Goal: Navigation & Orientation: Find specific page/section

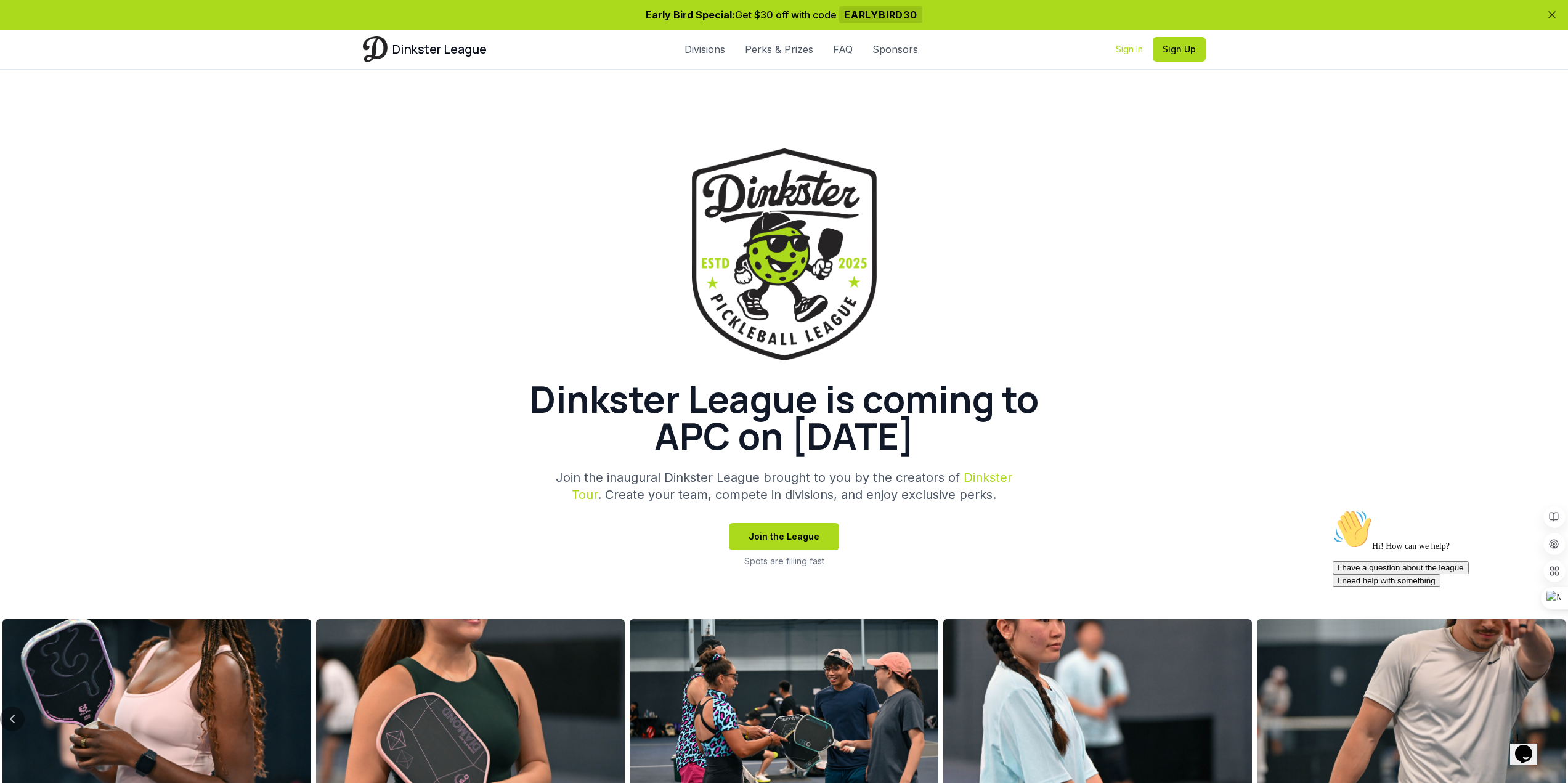
click at [1124, 50] on link "Sign In" at bounding box center [1128, 49] width 27 height 12
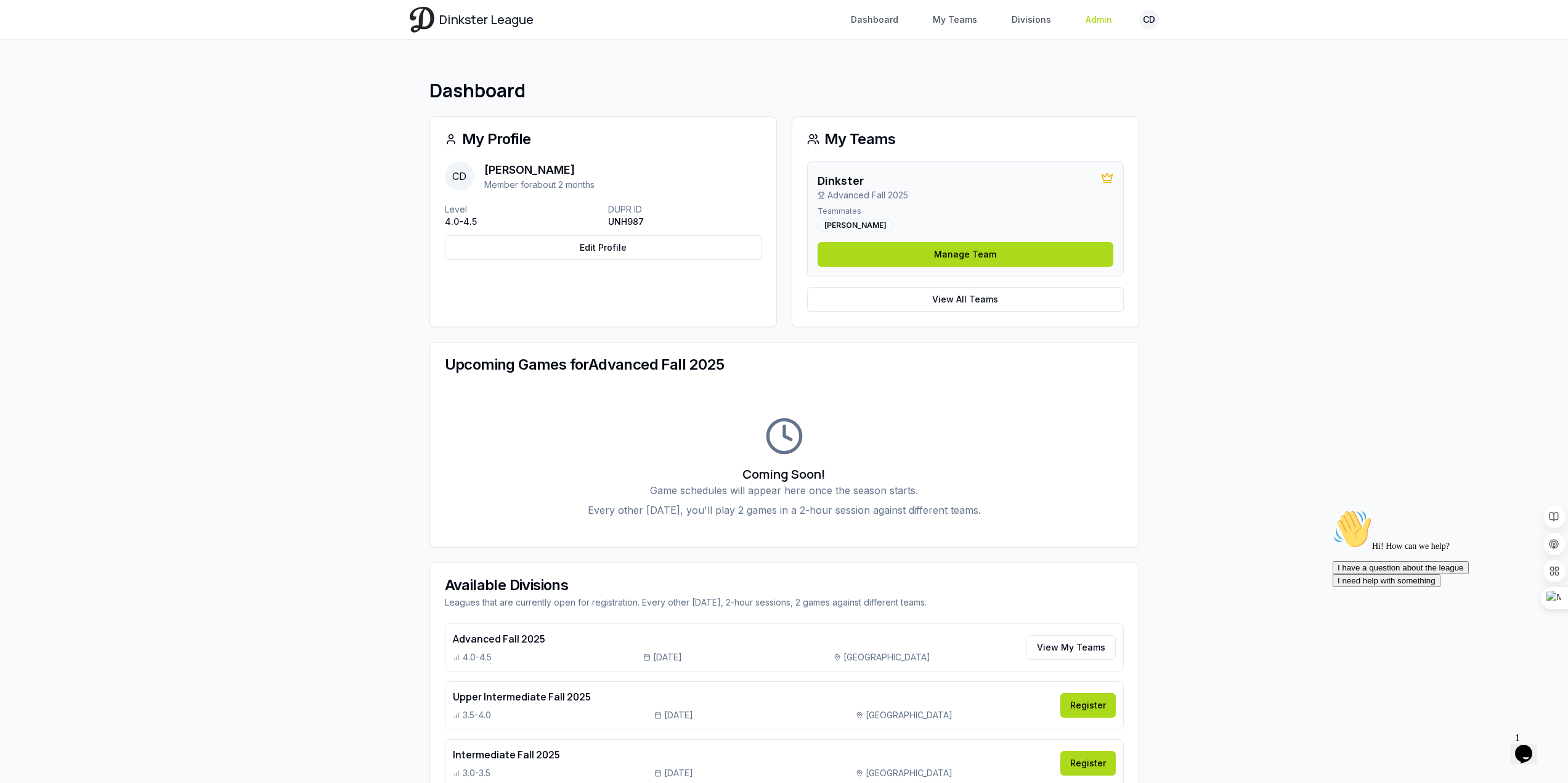
drag, startPoint x: 1091, startPoint y: 21, endPoint x: 1091, endPoint y: 31, distance: 10.0
click at [1091, 22] on link "Admin" at bounding box center [1099, 20] width 41 height 22
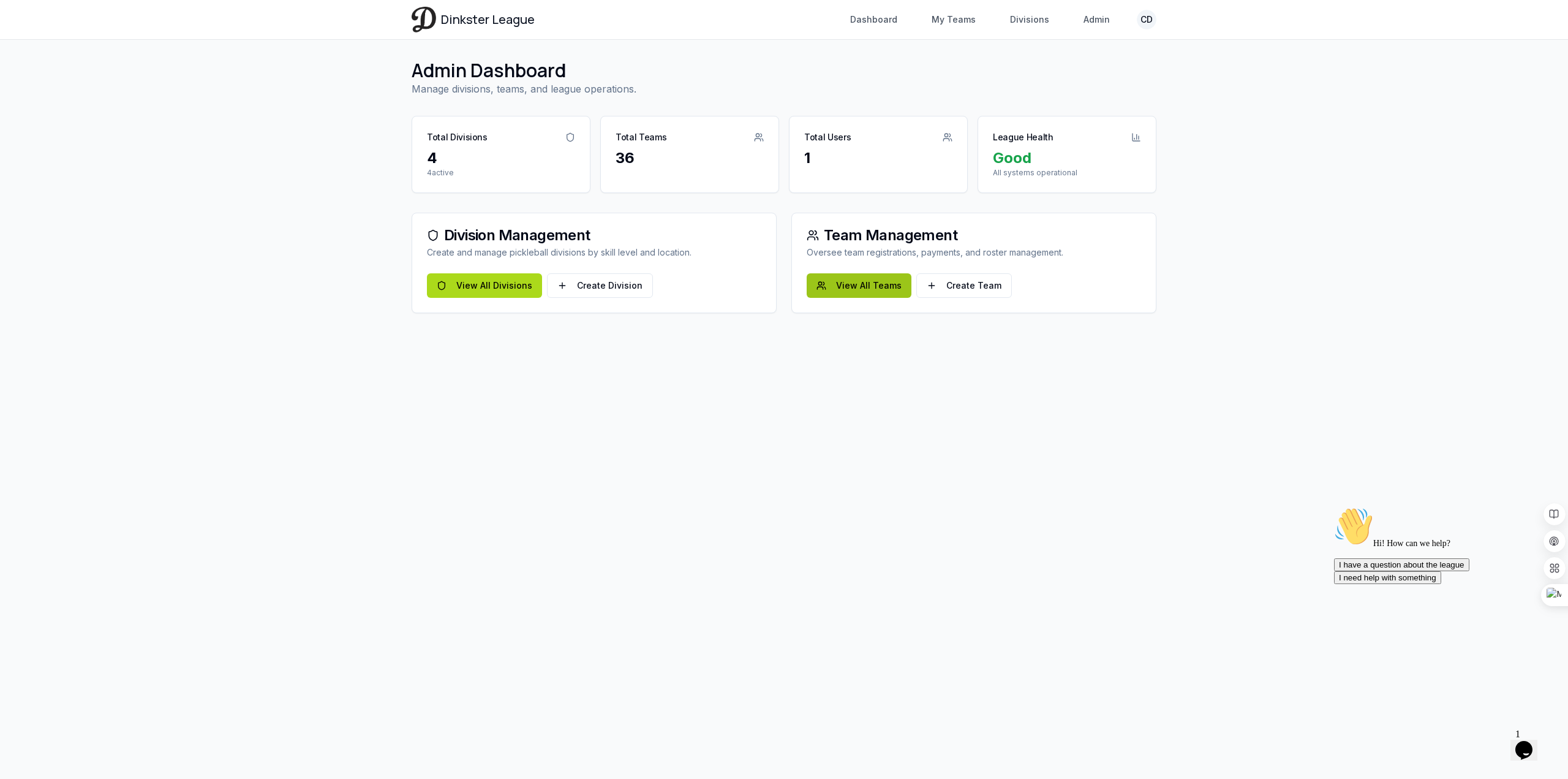
click at [874, 288] on link "View All Teams" at bounding box center [858, 286] width 104 height 25
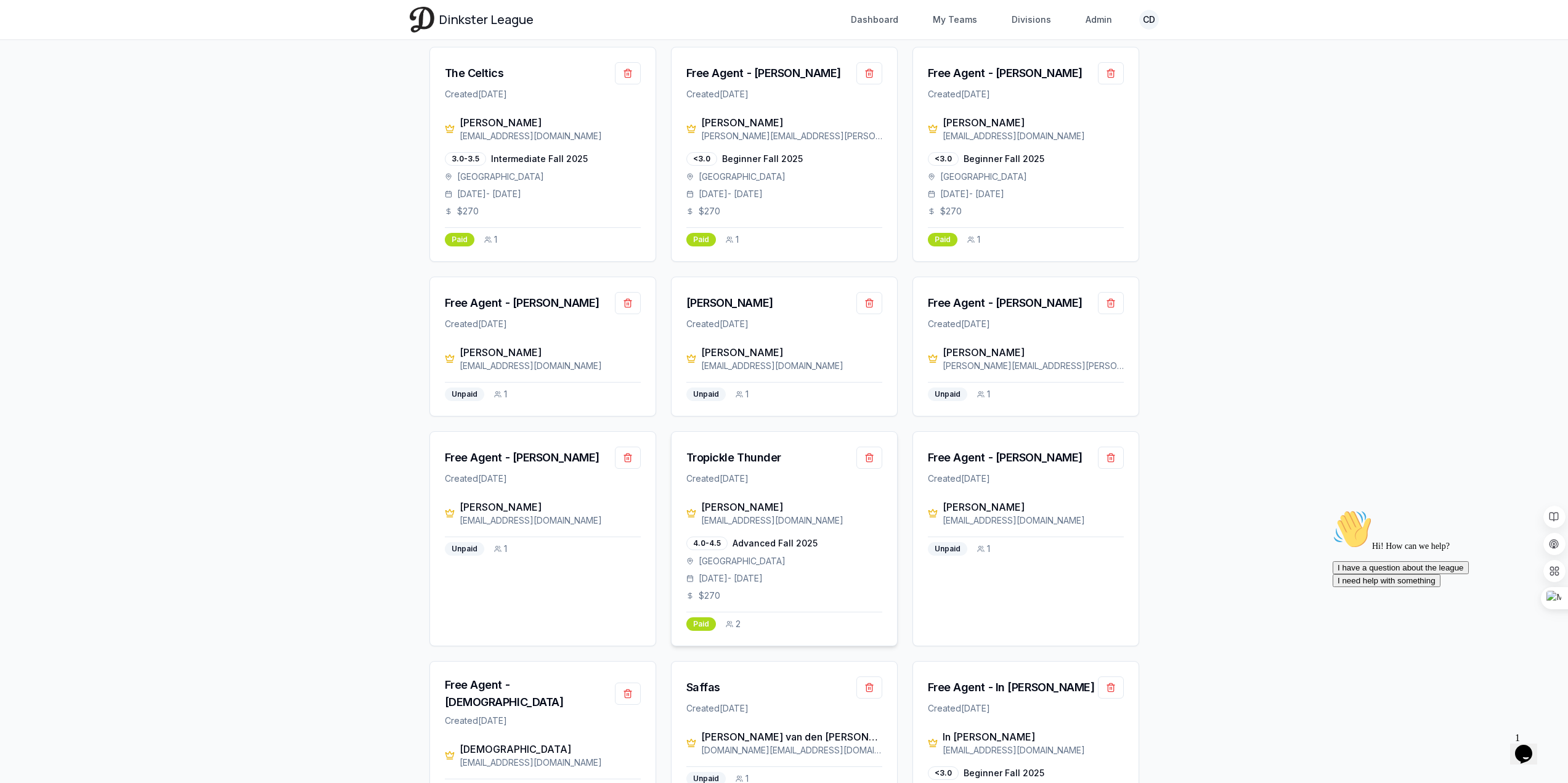
scroll to position [185, 0]
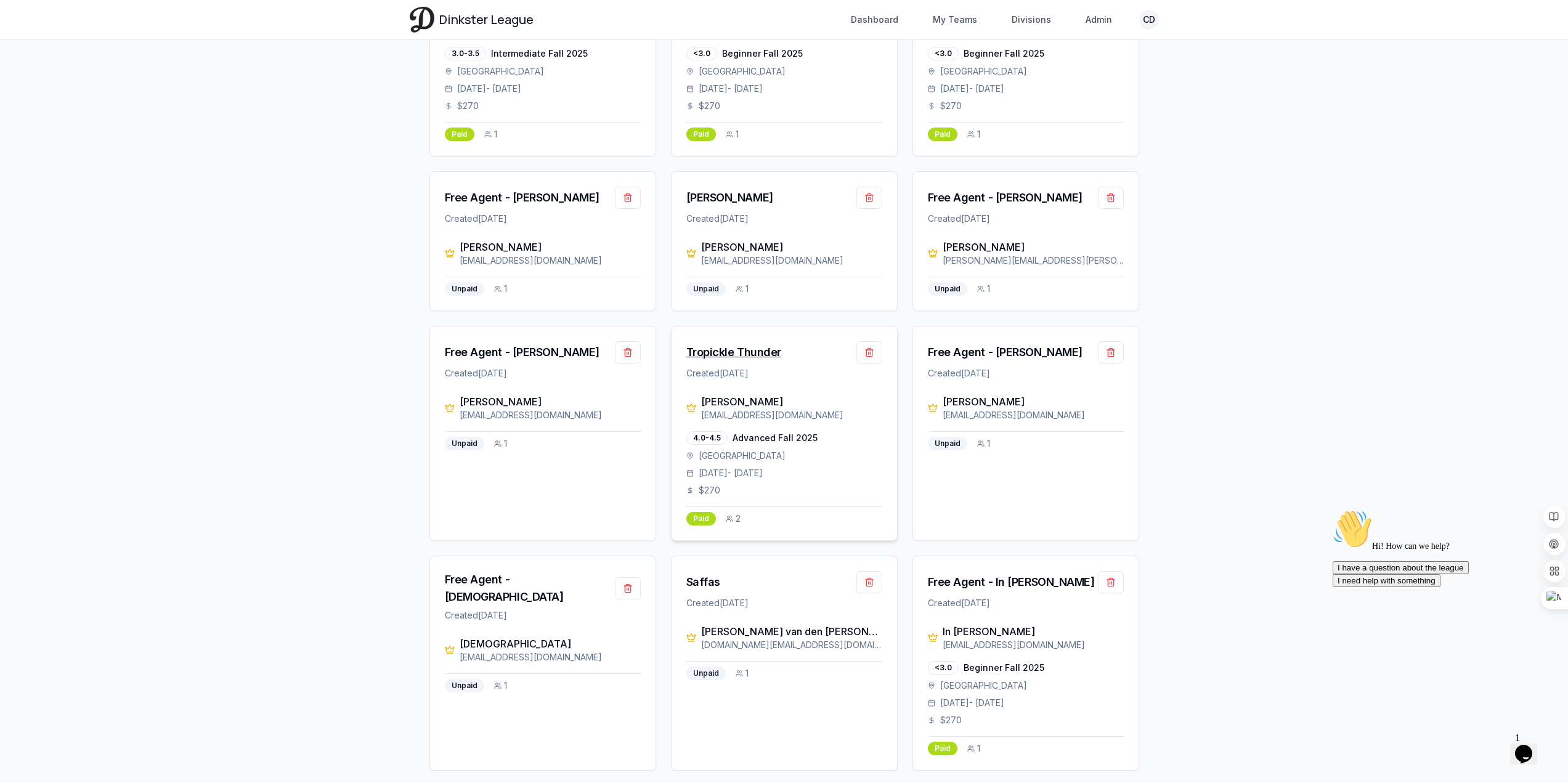
click at [749, 354] on div "Tropickle Thunder" at bounding box center [734, 352] width 95 height 17
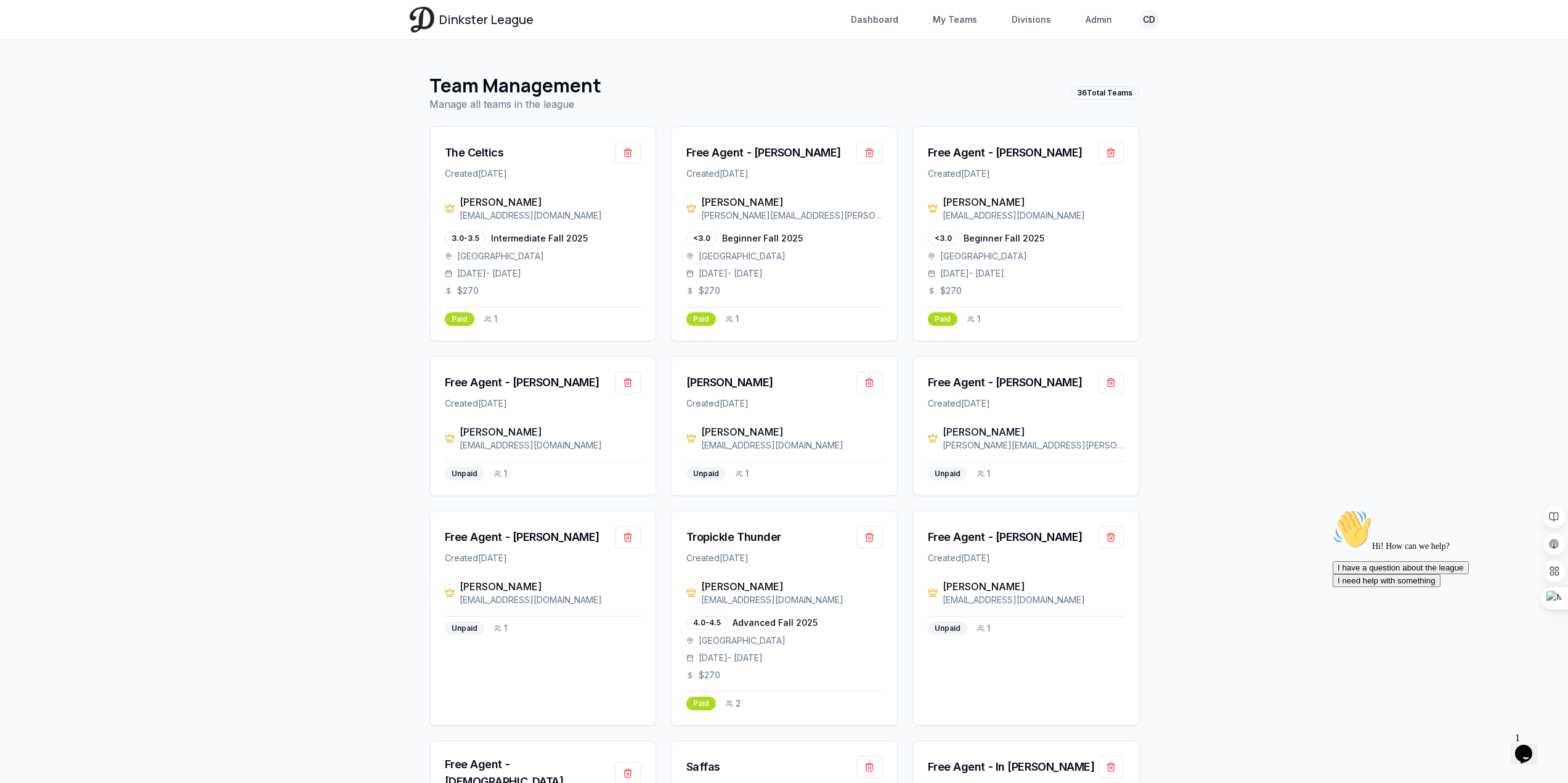
click at [510, 24] on span "Dinkster League" at bounding box center [486, 19] width 94 height 17
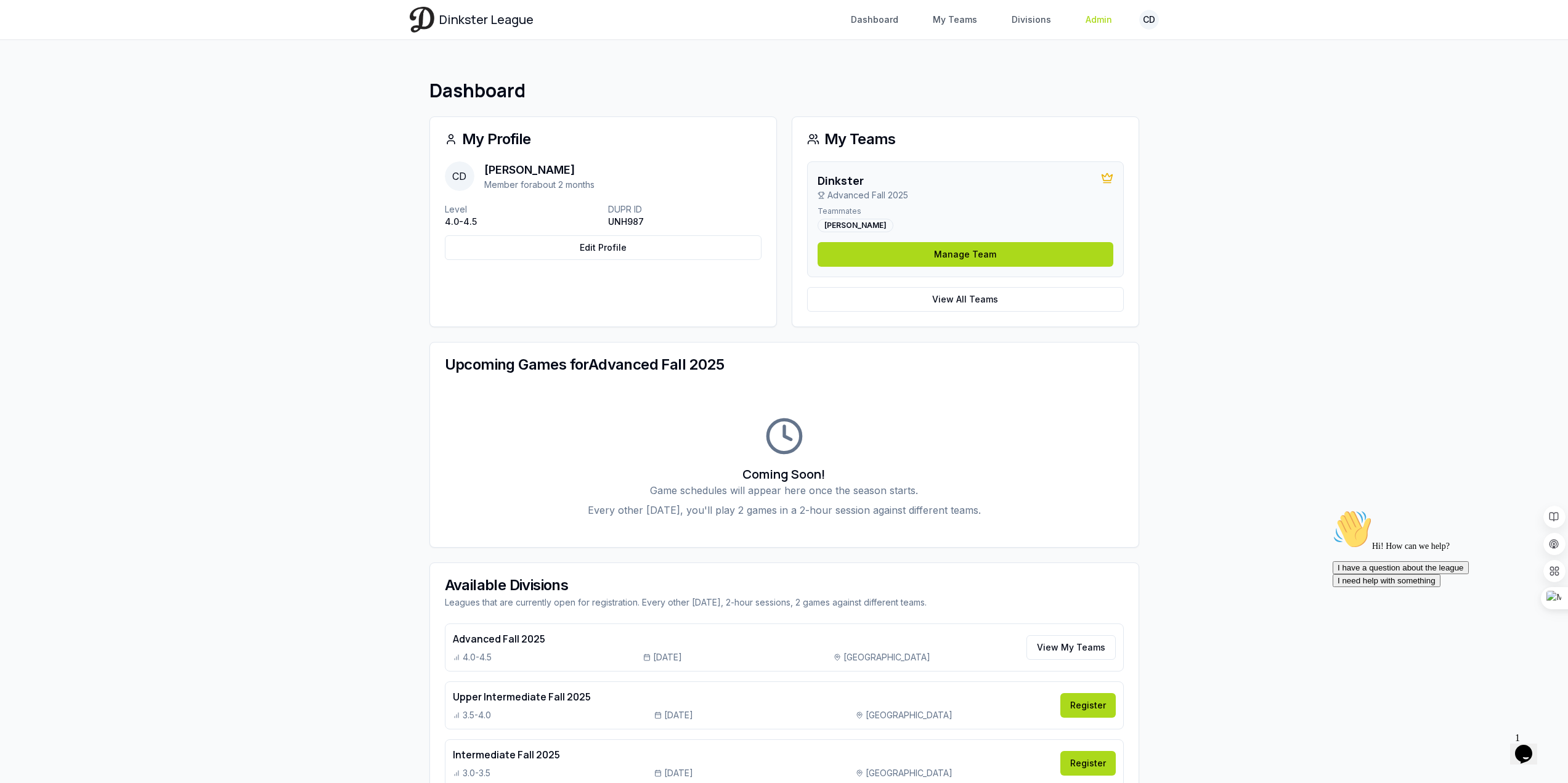
click at [1104, 26] on link "Admin" at bounding box center [1099, 20] width 41 height 22
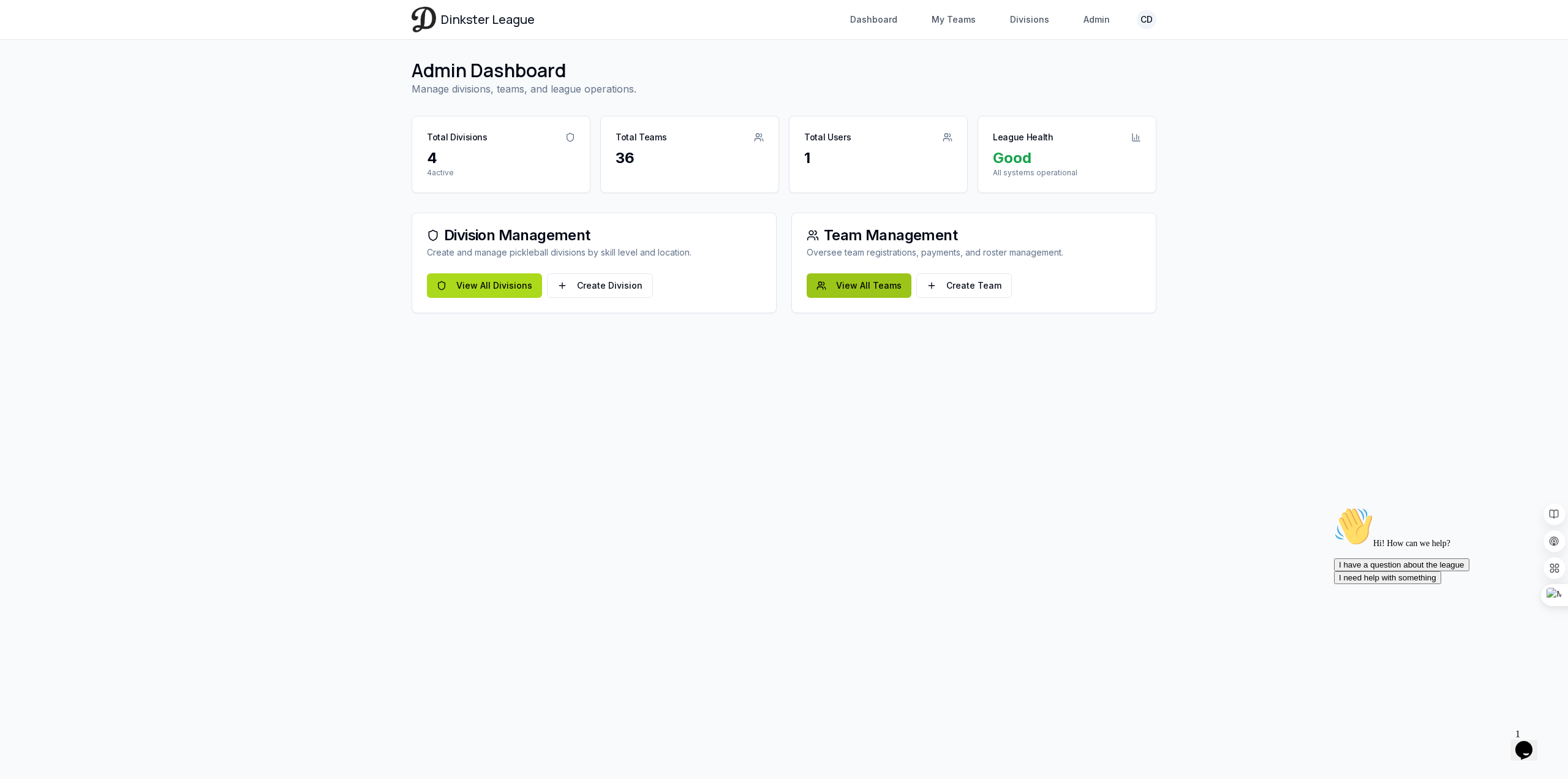
click at [876, 287] on link "View All Teams" at bounding box center [858, 286] width 104 height 25
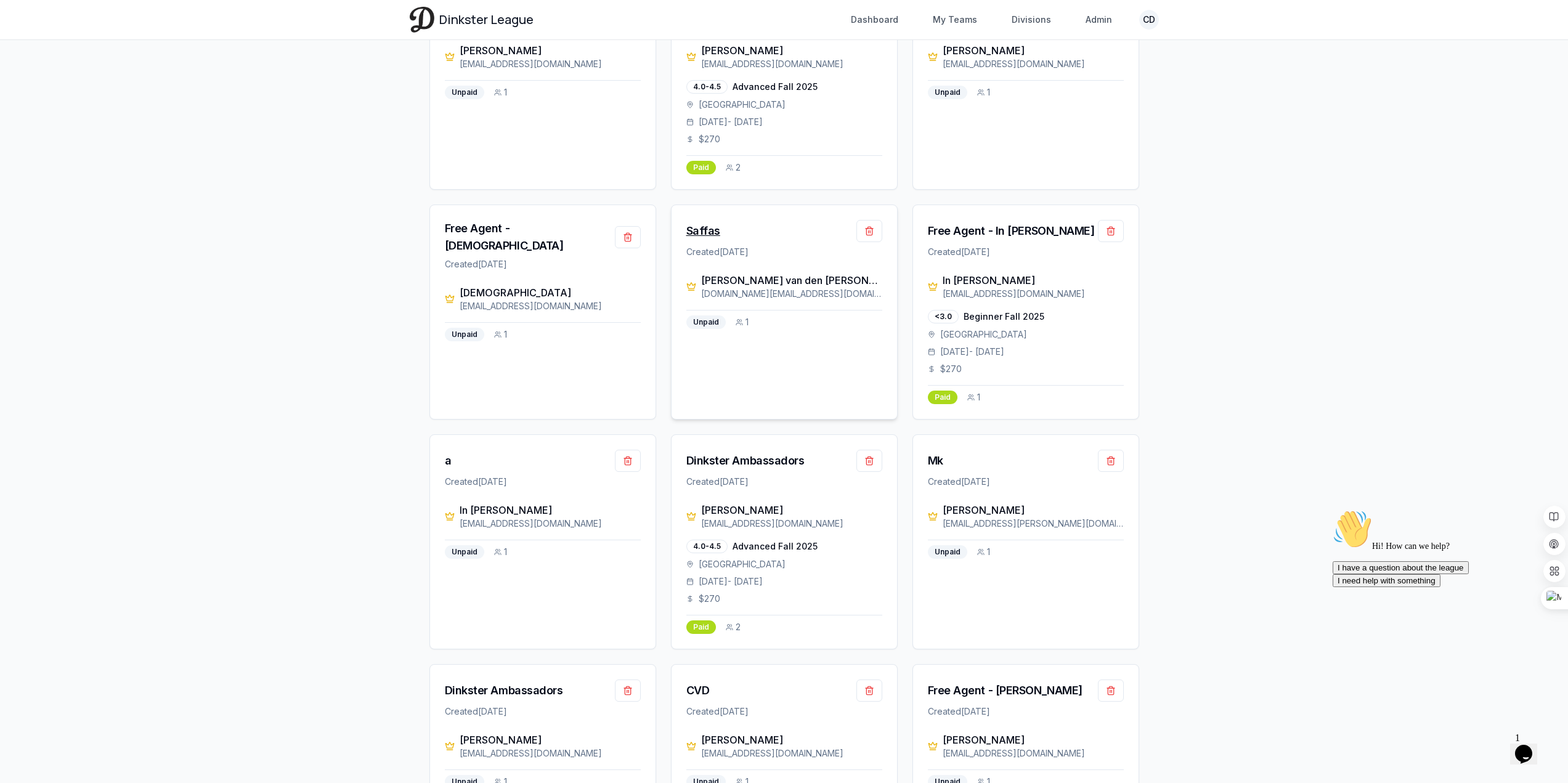
scroll to position [554, 0]
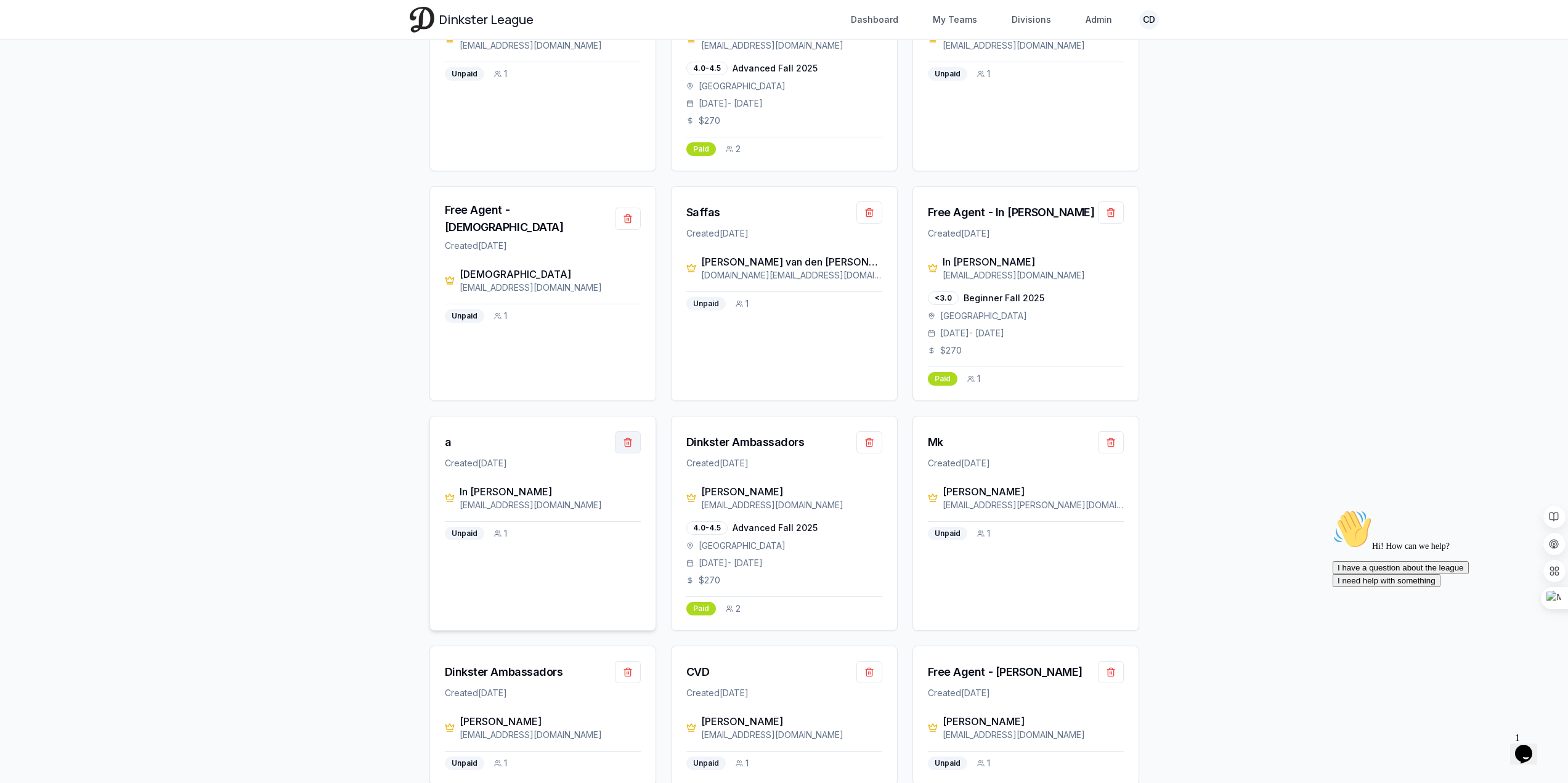
click at [621, 440] on button "button" at bounding box center [628, 442] width 26 height 22
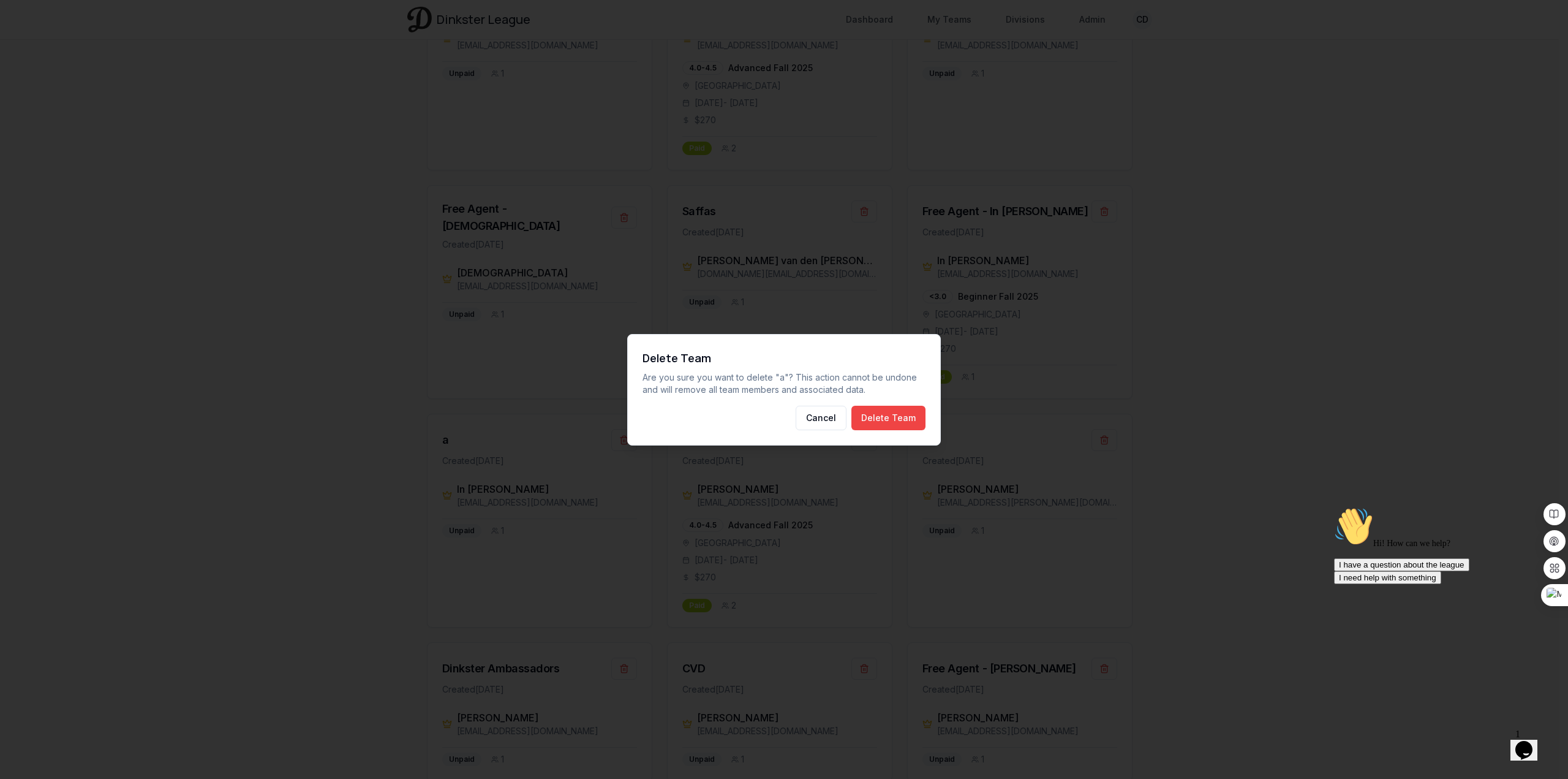
click at [906, 413] on button "Delete Team" at bounding box center [888, 418] width 74 height 25
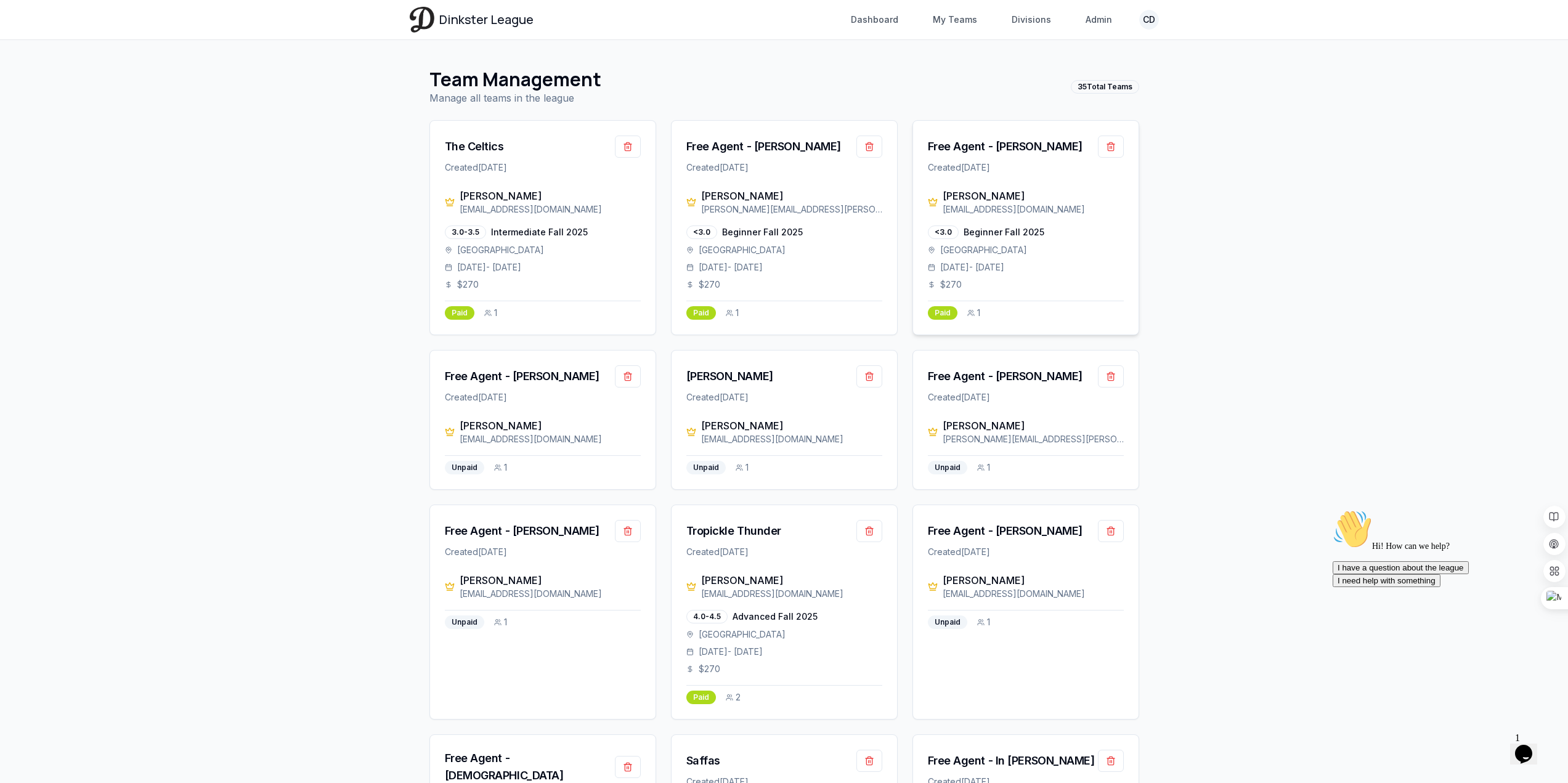
scroll to position [0, 0]
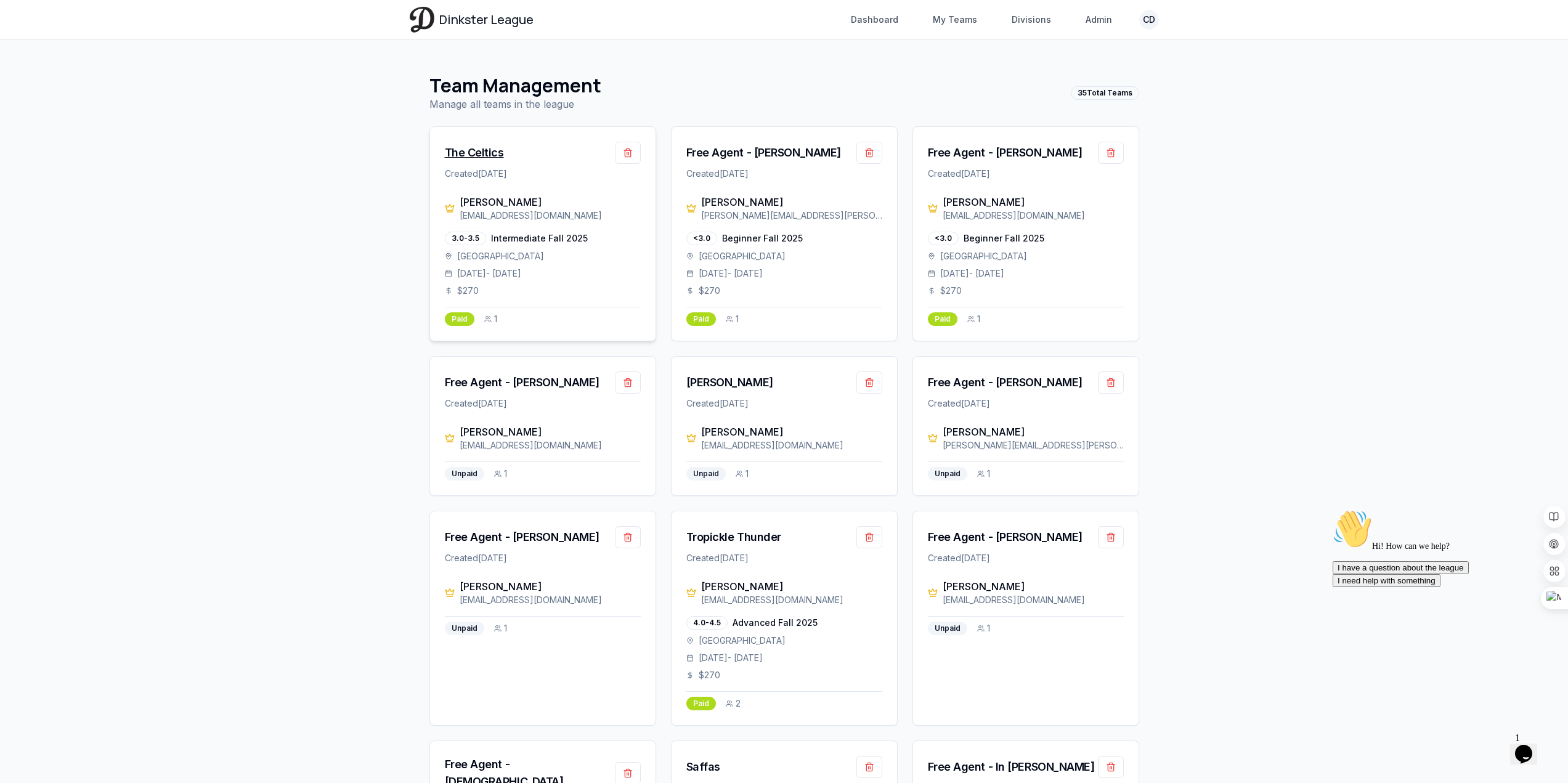
click at [483, 154] on div "The Celtics" at bounding box center [475, 152] width 59 height 17
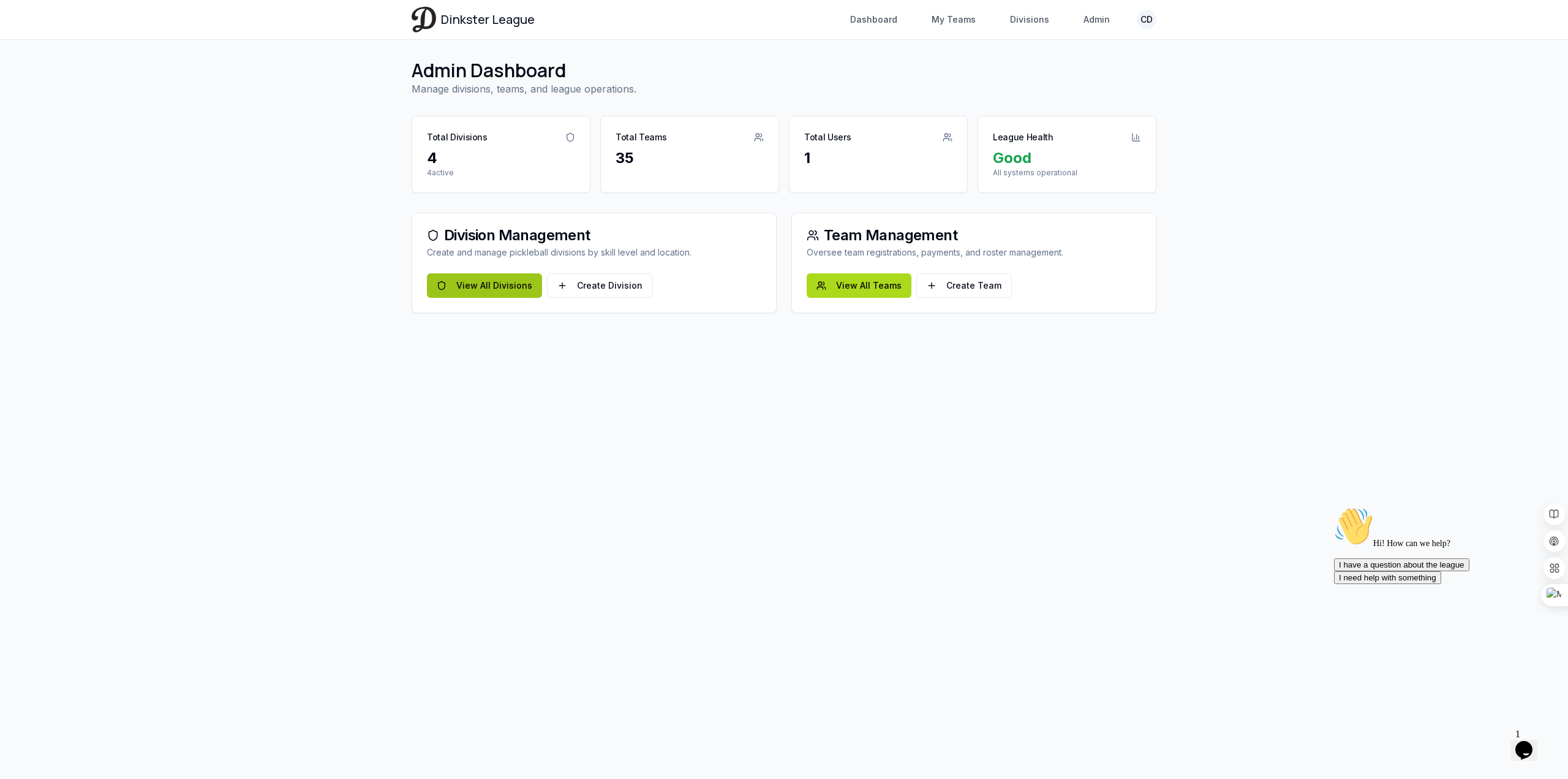
click at [505, 281] on link "View All Divisions" at bounding box center [484, 286] width 115 height 25
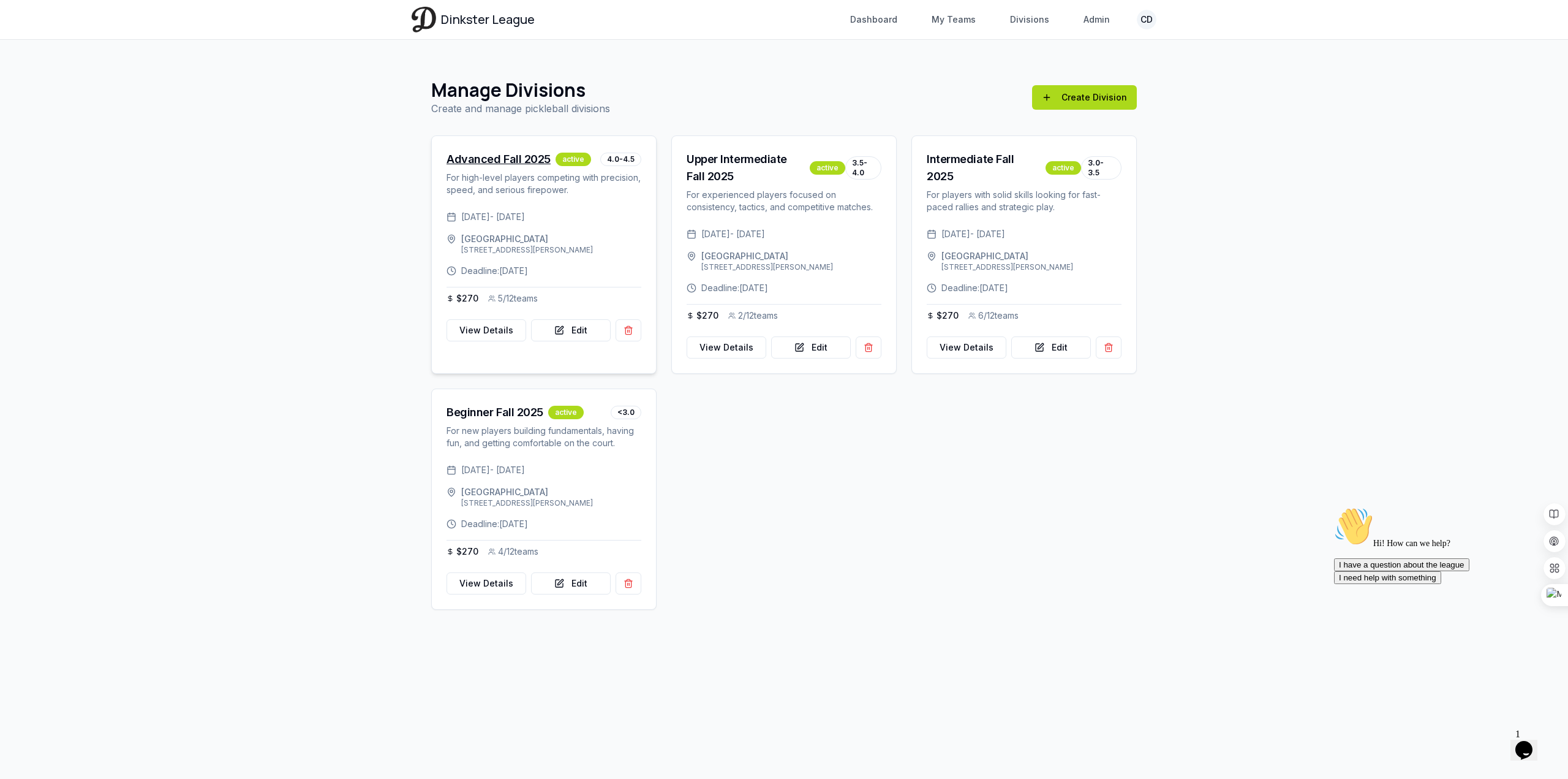
click at [527, 161] on div "Advanced Fall 2025" at bounding box center [499, 159] width 104 height 17
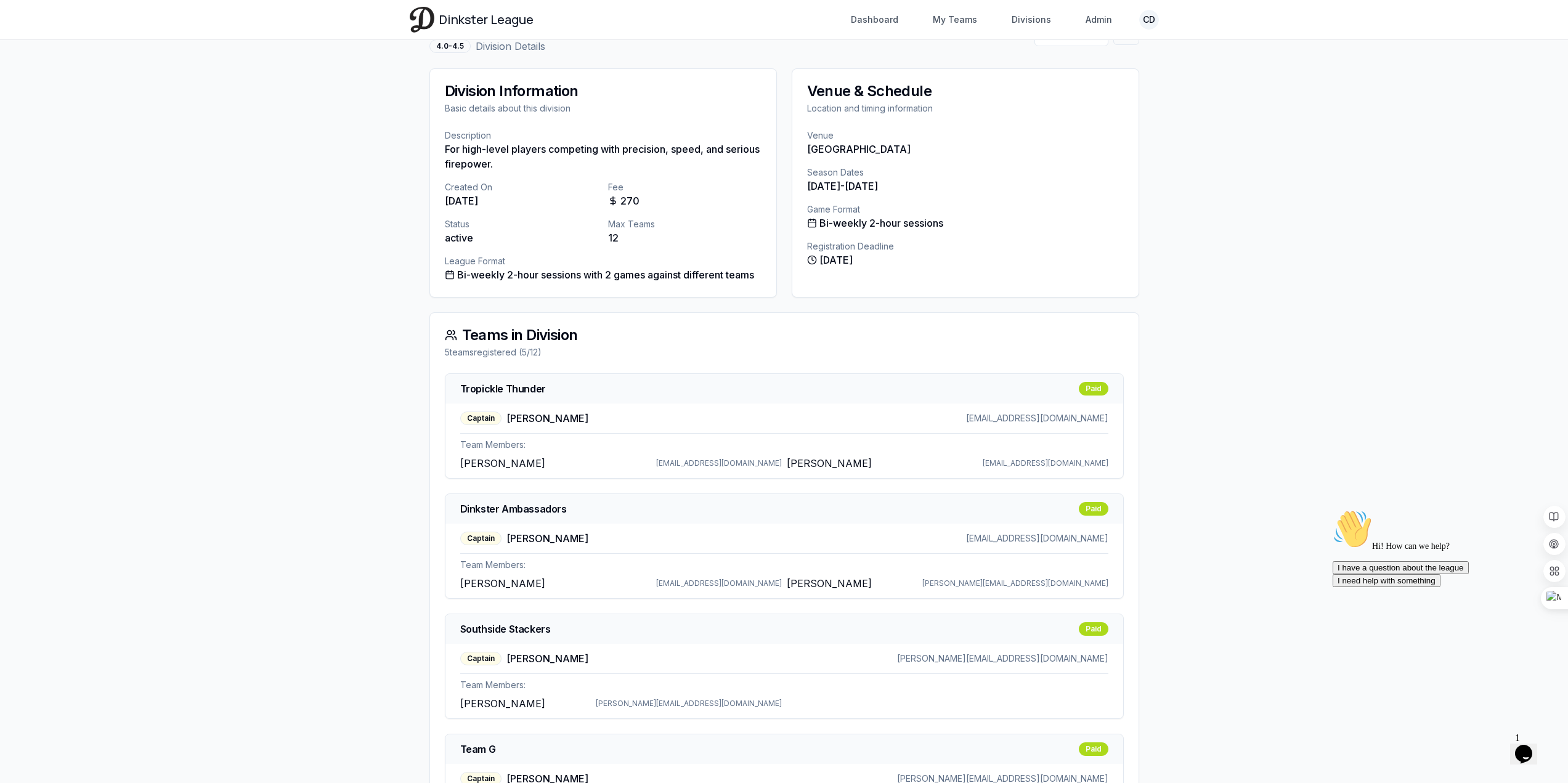
scroll to position [97, 0]
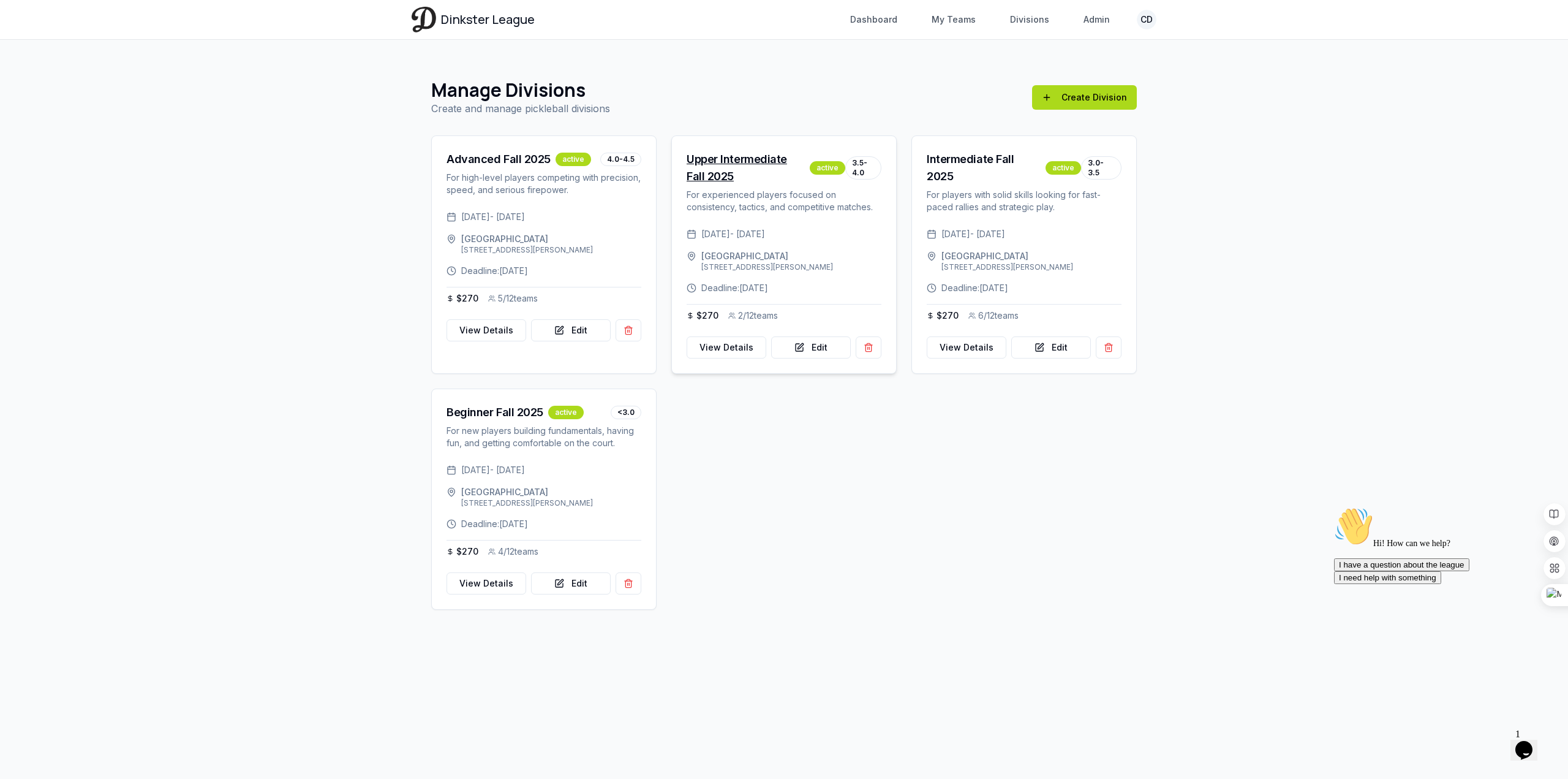
click at [707, 161] on div "Upper Intermediate Fall 2025" at bounding box center [745, 168] width 118 height 34
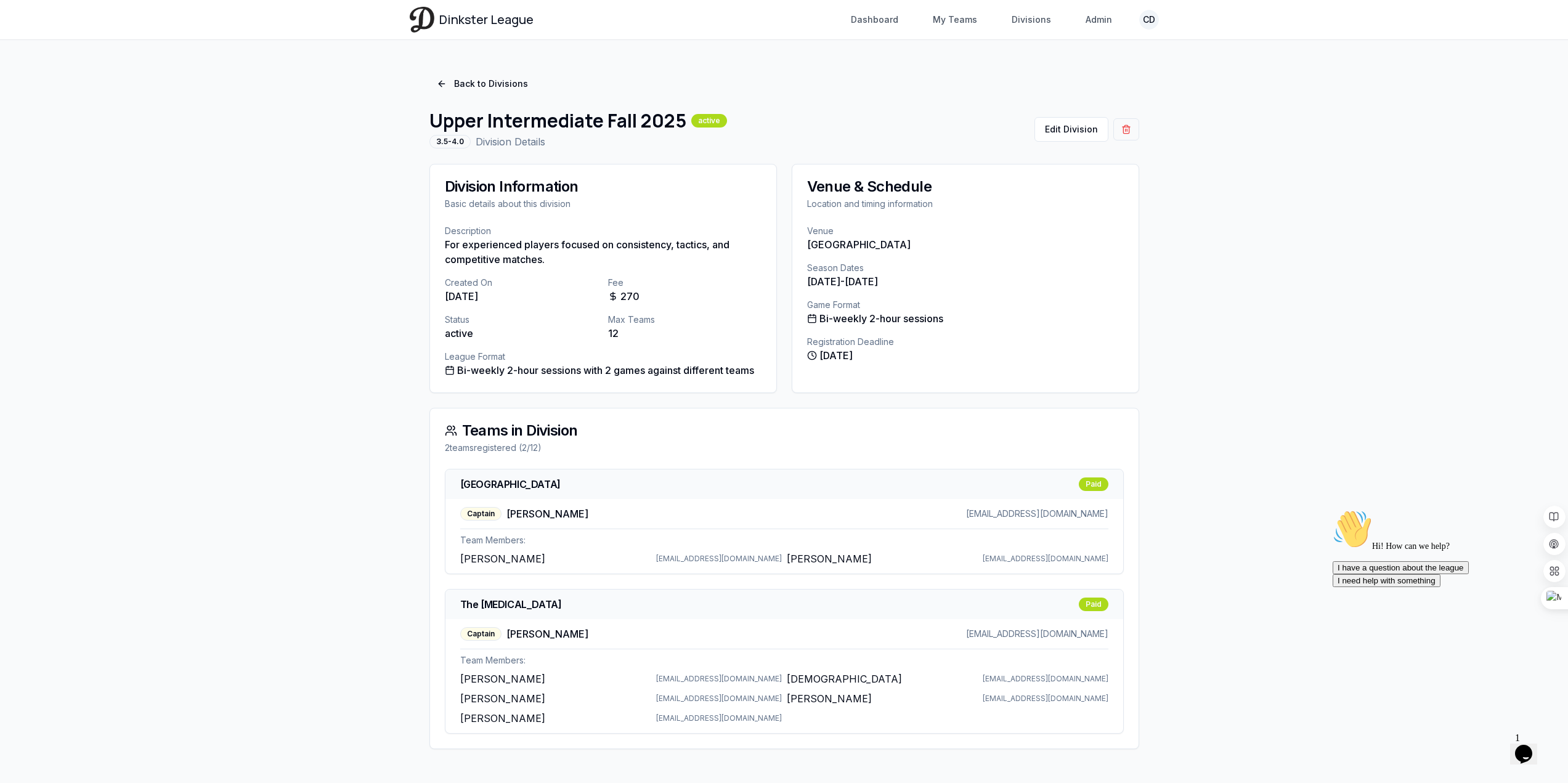
scroll to position [3, 0]
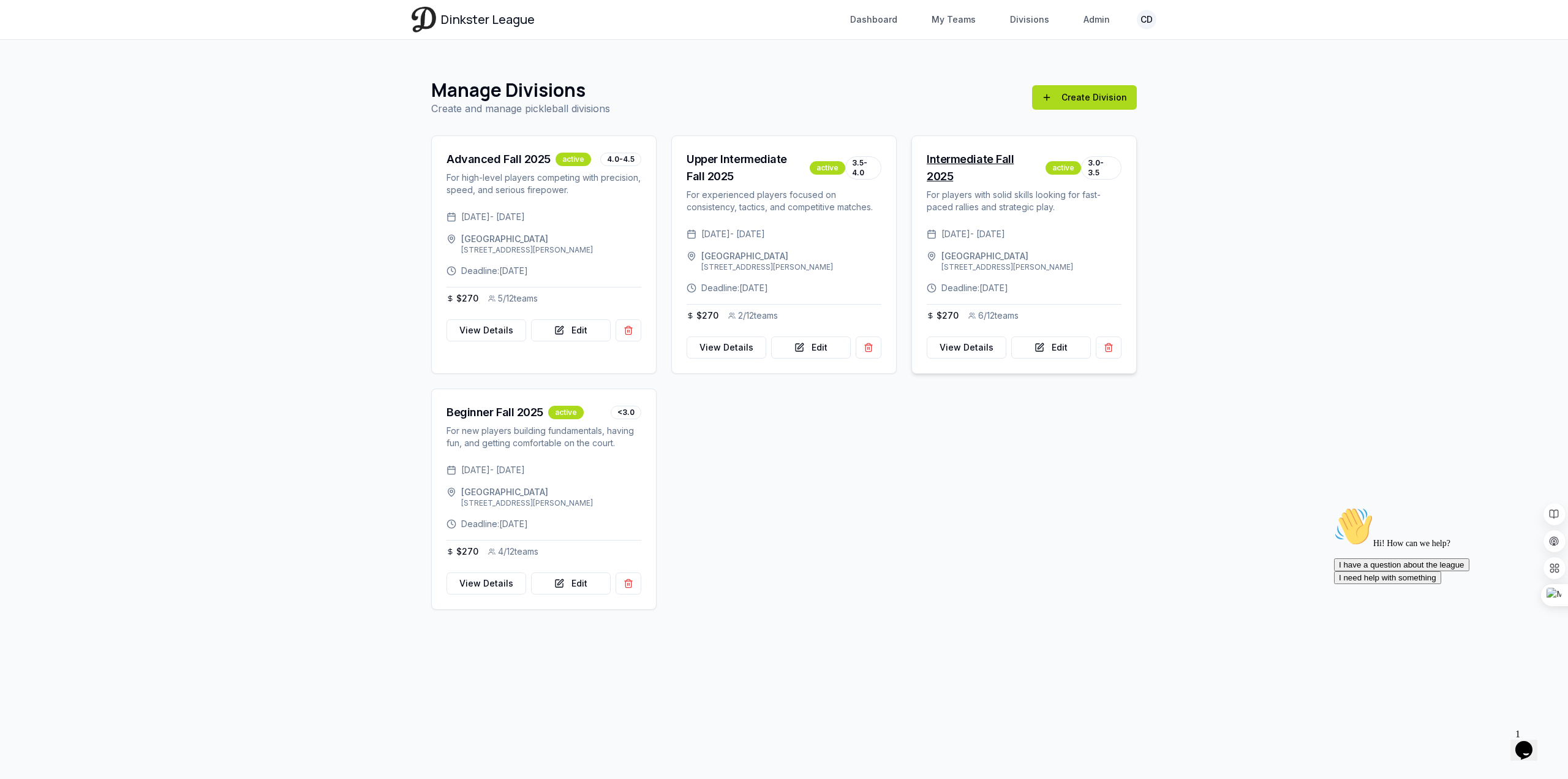
click at [972, 161] on div "Intermediate Fall 2025" at bounding box center [983, 168] width 114 height 34
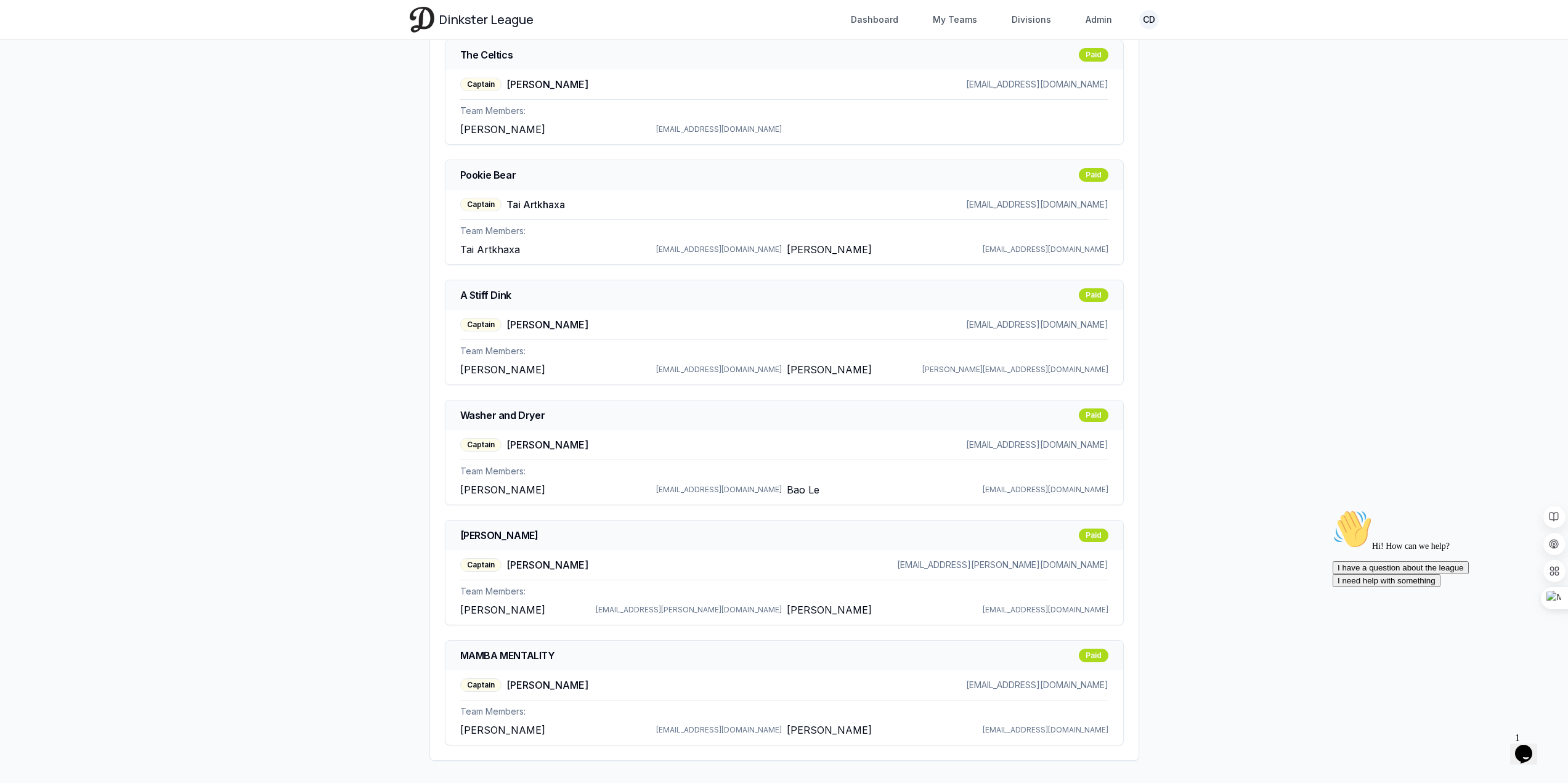
scroll to position [444, 0]
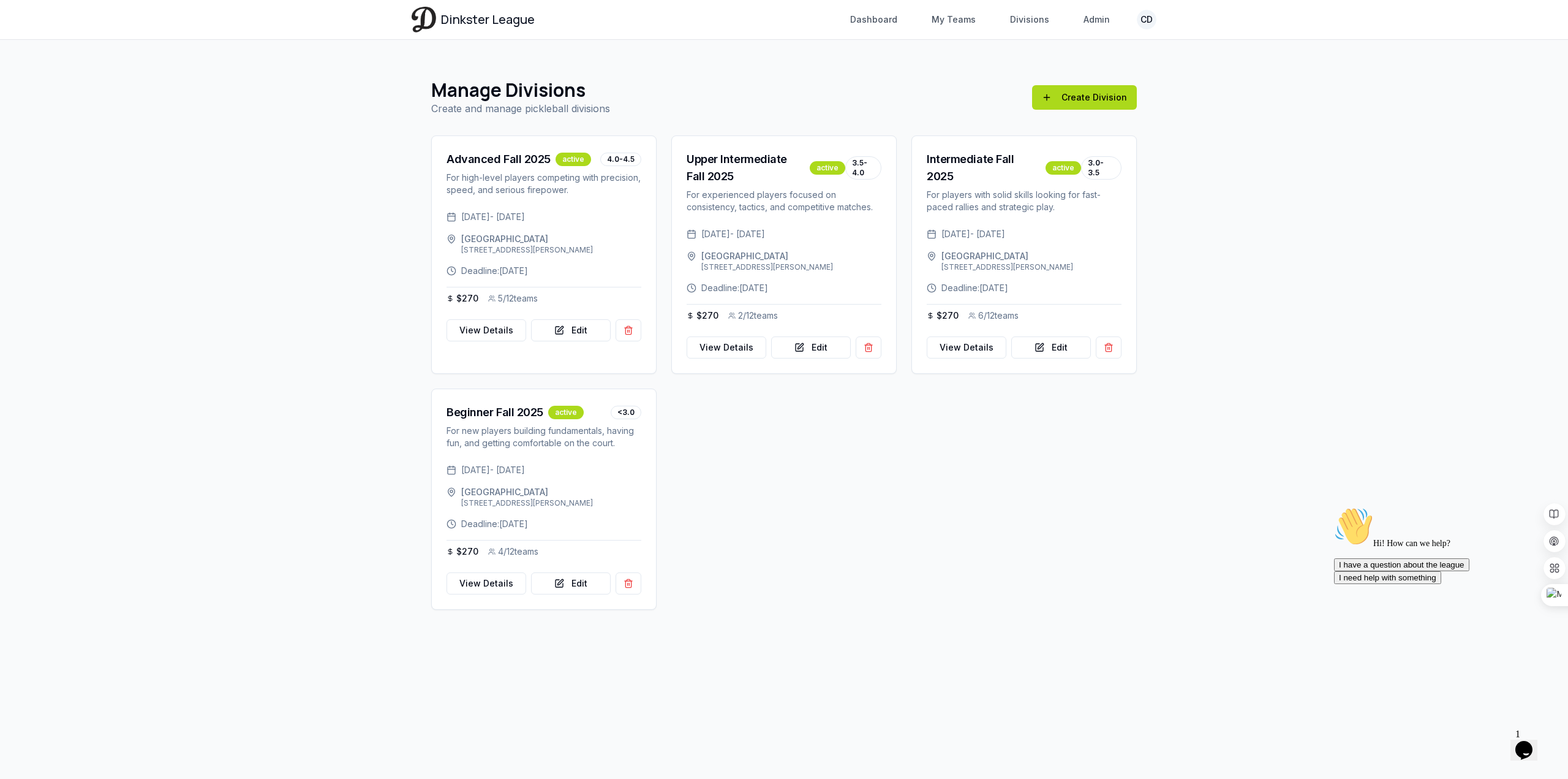
click at [479, 28] on link "Dinkster League" at bounding box center [473, 19] width 123 height 25
